Goal: Task Accomplishment & Management: Manage account settings

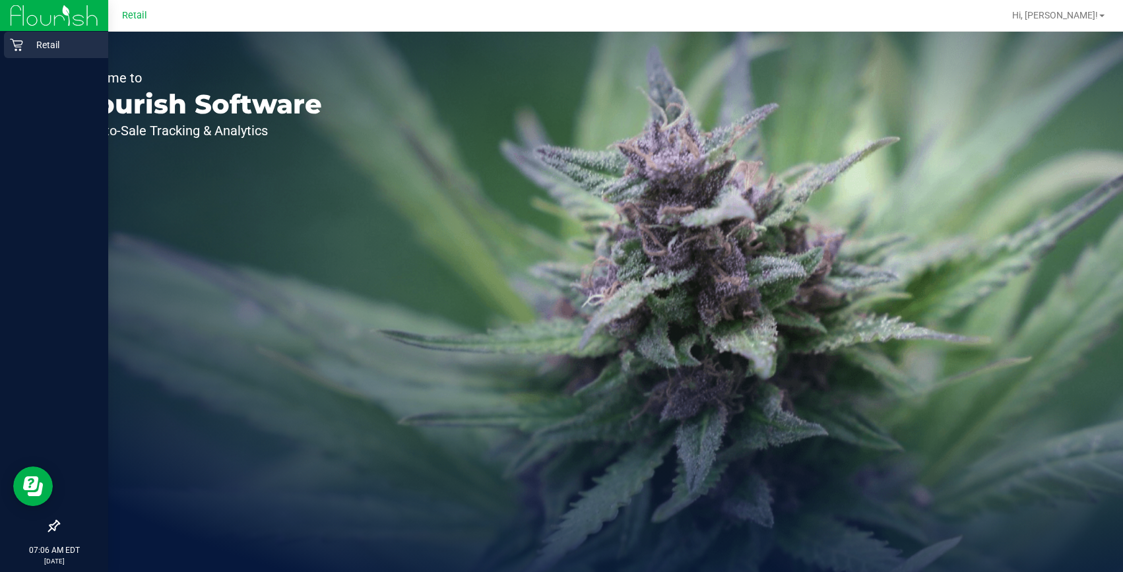
click at [26, 35] on div "Retail" at bounding box center [56, 45] width 104 height 26
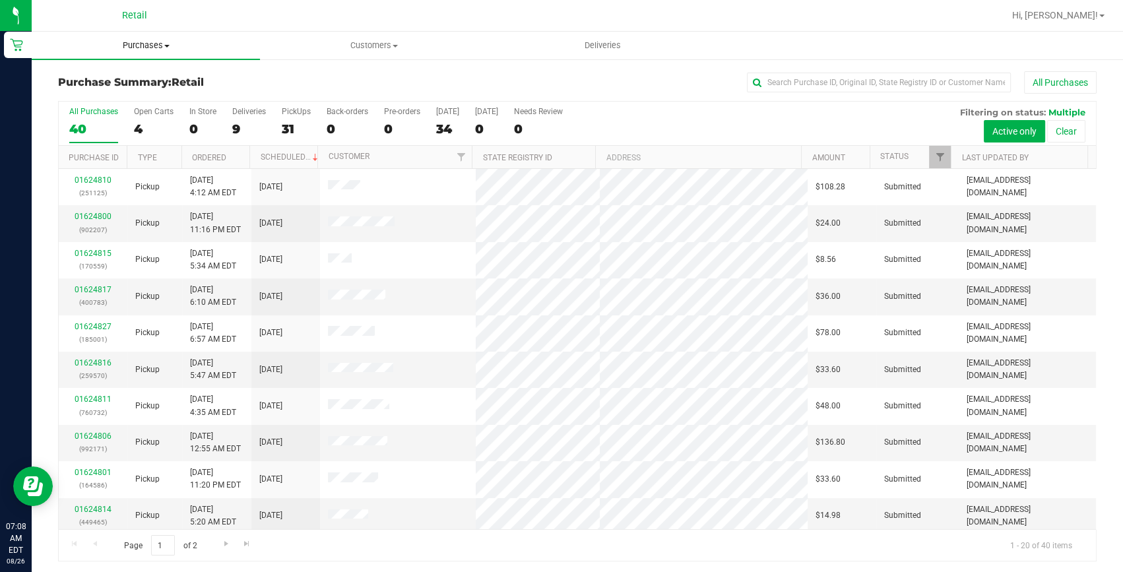
click at [151, 49] on span "Purchases" at bounding box center [146, 46] width 228 height 12
click at [130, 94] on li "Fulfillment" at bounding box center [146, 96] width 228 height 16
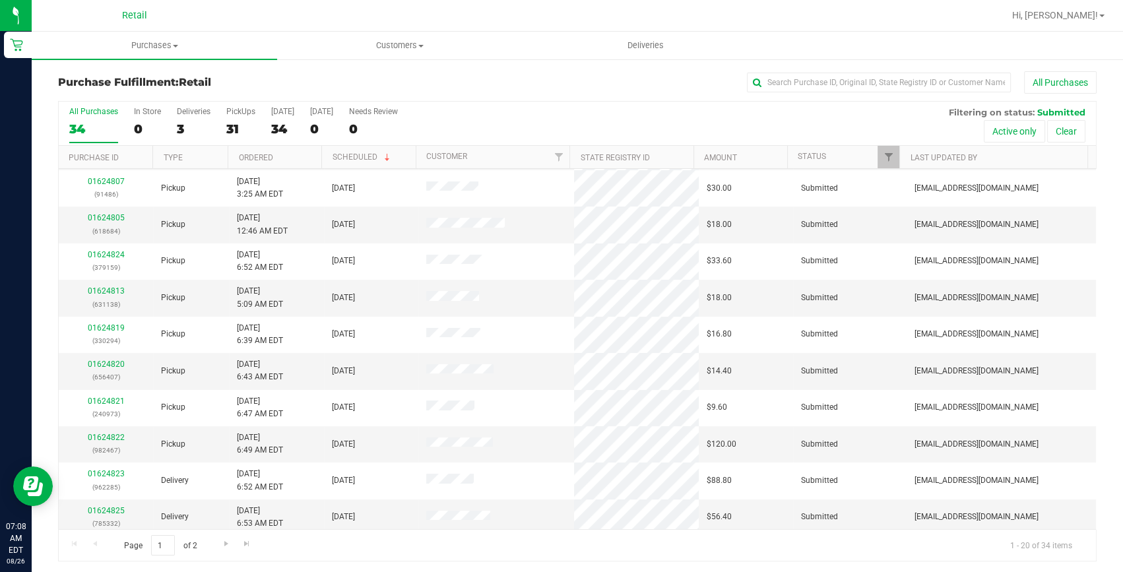
scroll to position [369, 0]
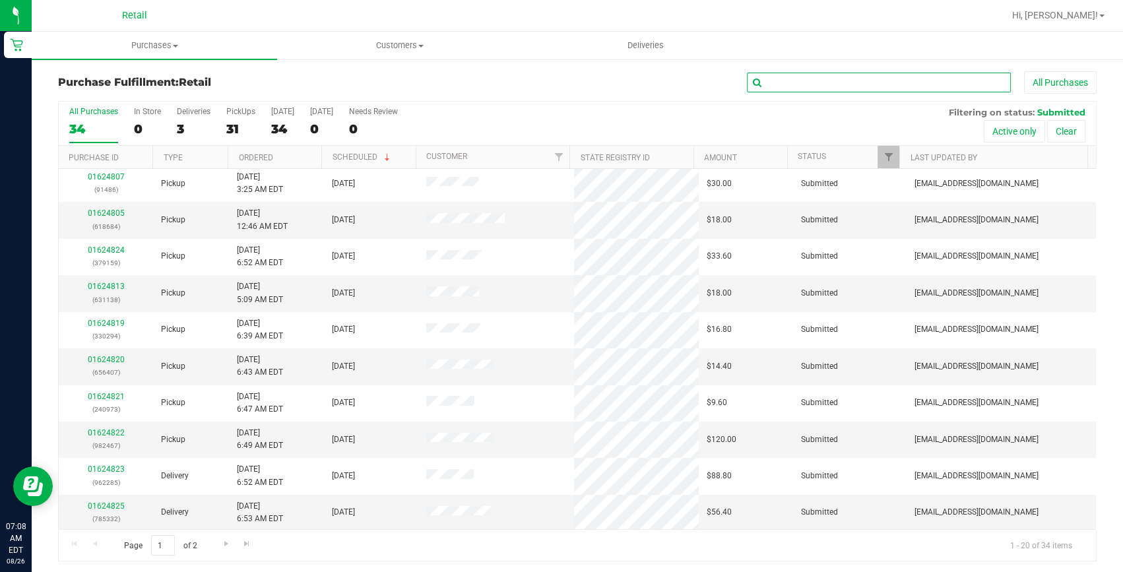
click at [819, 77] on input "text" at bounding box center [879, 83] width 264 height 20
click at [1090, 22] on link "Hi, [PERSON_NAME]!" at bounding box center [1058, 16] width 103 height 14
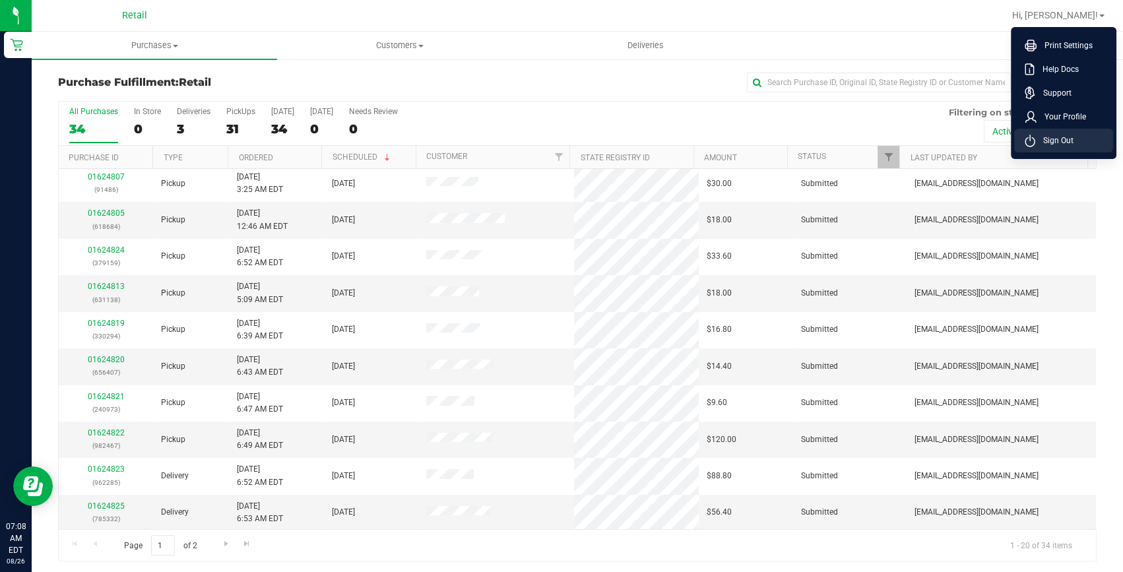
click at [1055, 145] on span "Sign Out" at bounding box center [1055, 140] width 38 height 13
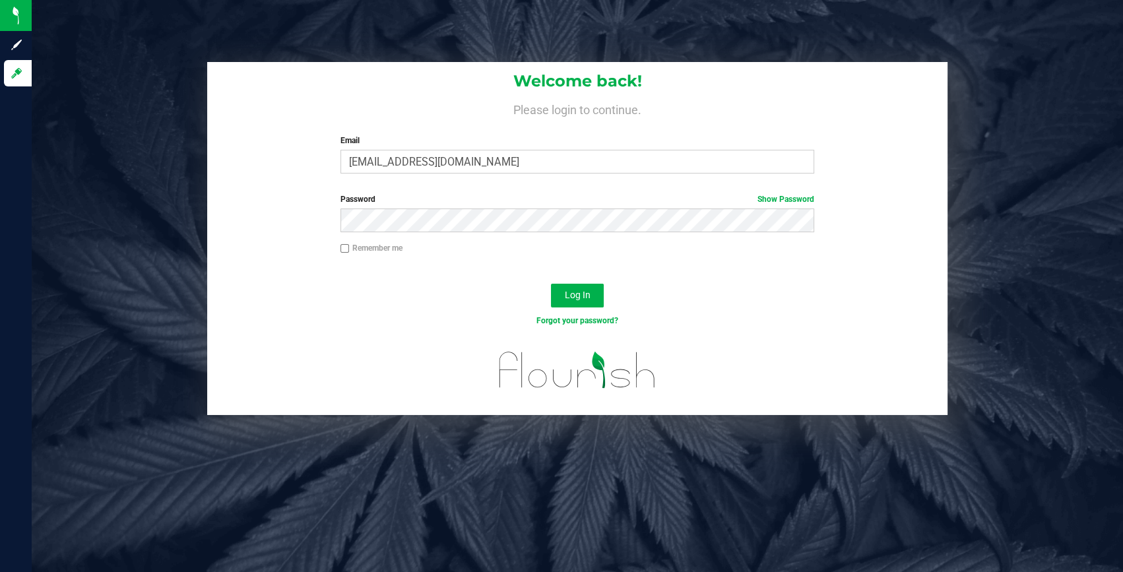
click at [402, 145] on label "Email" at bounding box center [578, 141] width 474 height 12
click at [402, 150] on input "abbynappa@yahoo.com" at bounding box center [578, 162] width 474 height 24
click at [405, 162] on input "abbynappa@yahoo.com" at bounding box center [578, 162] width 474 height 24
type input "Kbernardo@slatercenter.com"
click at [562, 292] on button "Log In" at bounding box center [577, 296] width 53 height 24
